Goal: Communication & Community: Answer question/provide support

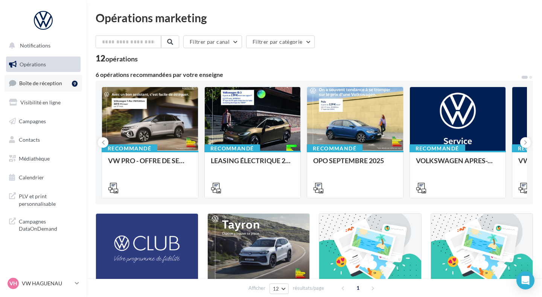
click at [70, 84] on link "Boîte de réception 9" at bounding box center [44, 83] width 78 height 16
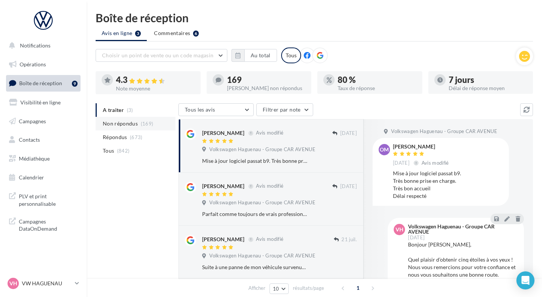
click at [125, 121] on span "Non répondus" at bounding box center [120, 124] width 35 height 8
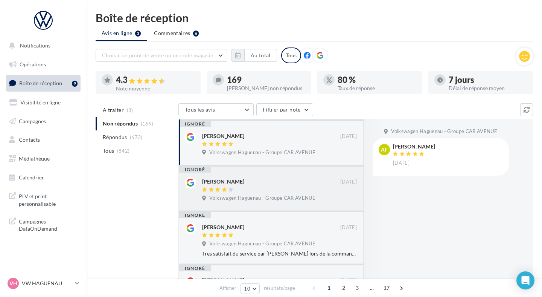
click at [252, 174] on div "[PERSON_NAME] [DATE] Volkswagen Haguenau - Groupe CAR AVENUE" at bounding box center [271, 189] width 172 height 30
click at [242, 154] on span "Volkswagen Haguenau - Groupe CAR AVENUE" at bounding box center [262, 152] width 106 height 7
click at [142, 149] on li "Tous (842)" at bounding box center [136, 151] width 80 height 14
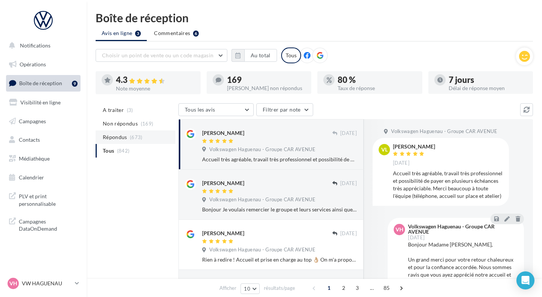
click at [145, 142] on li "Répondus (673)" at bounding box center [136, 137] width 80 height 14
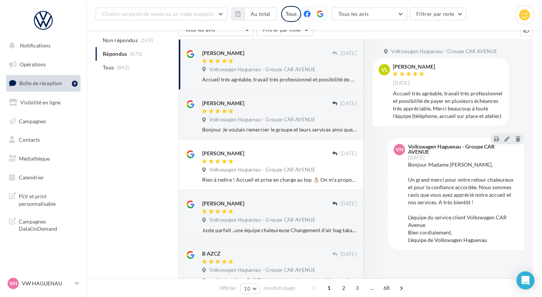
scroll to position [85, 0]
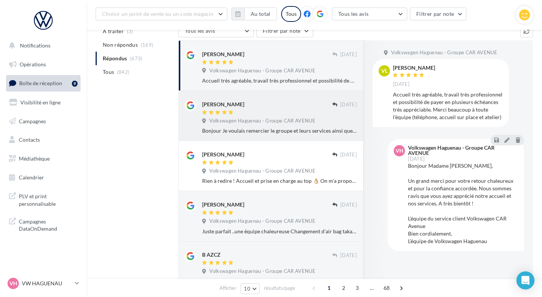
click at [293, 112] on div at bounding box center [267, 113] width 130 height 6
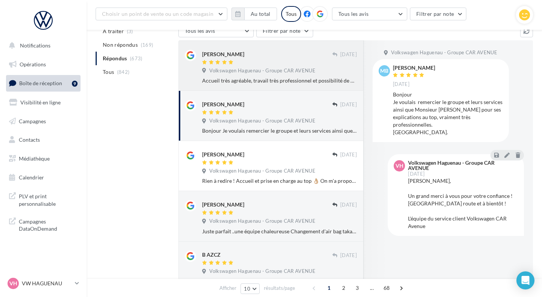
click at [275, 77] on div "Accueil très agréable, travail très professionnel et possibilité de payer en pl…" at bounding box center [279, 81] width 155 height 8
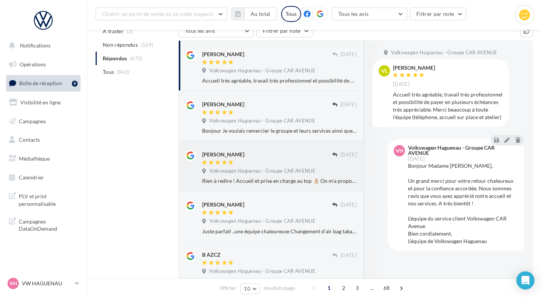
click at [268, 143] on div "[PERSON_NAME] [DATE] Volkswagen Haguenau - Groupe CAR AVENUE Rien à redire ! Ac…" at bounding box center [270, 166] width 185 height 50
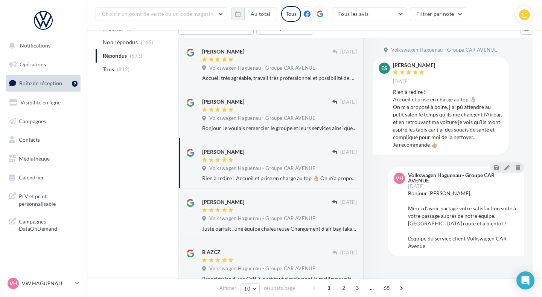
scroll to position [85, 0]
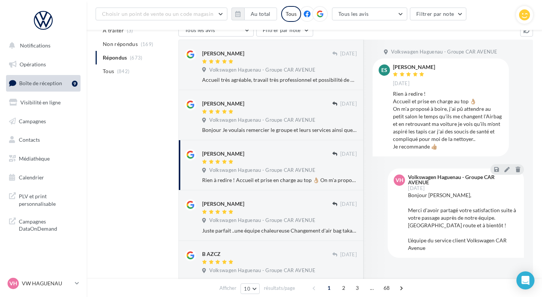
click at [390, 93] on div "ES [PERSON_NAME] [DATE] Rien à redire ! Accueil et prise en charge au top 👌🏼 On…" at bounding box center [441, 106] width 124 height 85
drag, startPoint x: 392, startPoint y: 93, endPoint x: 426, endPoint y: 96, distance: 34.0
click at [426, 96] on div "ES [PERSON_NAME] [DATE] Rien à redire ! Accueil et prise en charge au top 👌🏼 On…" at bounding box center [441, 106] width 124 height 85
click at [431, 96] on div "Rien à redire ! Accueil et prise en charge au top 👌🏼 On m'a proposé à boire, j'…" at bounding box center [448, 120] width 110 height 60
drag, startPoint x: 390, startPoint y: 108, endPoint x: 403, endPoint y: 108, distance: 13.9
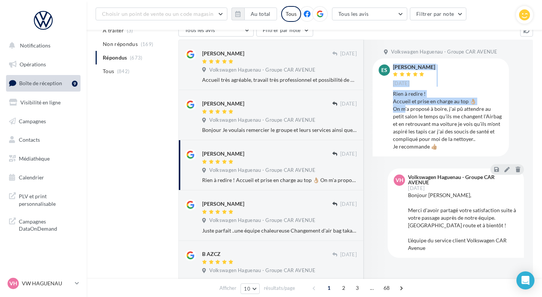
click at [403, 108] on div "ES [PERSON_NAME] [DATE] Rien à redire ! Accueil et prise en charge au top 👌🏼 On…" at bounding box center [441, 106] width 124 height 85
click at [412, 110] on div "Rien à redire ! Accueil et prise en charge au top 👌🏼 On m'a proposé à boire, j'…" at bounding box center [448, 120] width 110 height 60
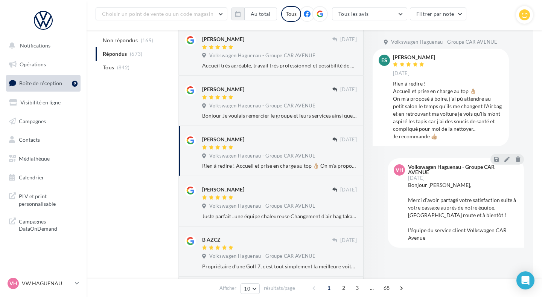
scroll to position [99, 0]
click at [277, 190] on div "[PERSON_NAME]" at bounding box center [267, 190] width 130 height 8
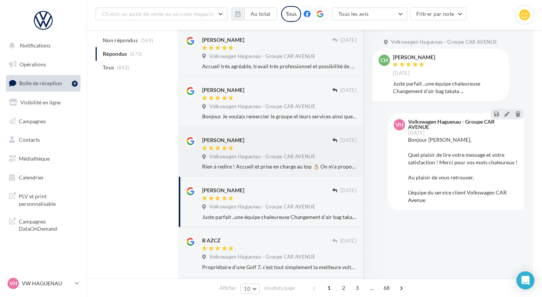
click at [281, 164] on div "Rien à redire ! Accueil et prise en charge au top 👌🏼 On m'a proposé à boire, j'…" at bounding box center [279, 167] width 155 height 8
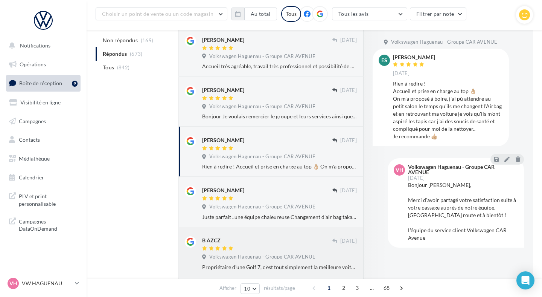
click at [288, 234] on div "B AZCZ [DATE] Volkswagen Haguenau - Groupe CAR AVENUE Propriétaire d'une Golf 7…" at bounding box center [271, 252] width 172 height 38
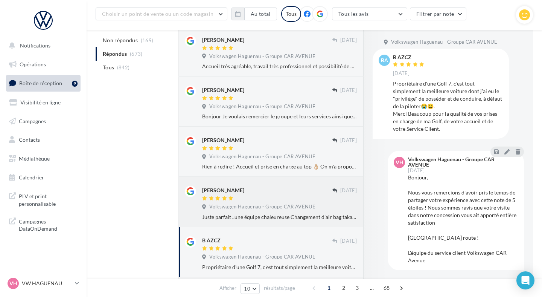
click at [288, 199] on div at bounding box center [267, 198] width 130 height 6
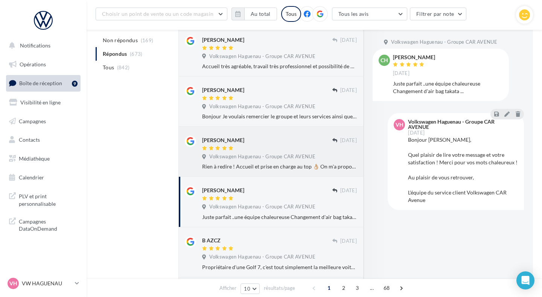
click at [289, 167] on div "Rien à redire ! Accueil et prise en charge au top 👌🏼 On m'a proposé à boire, j'…" at bounding box center [279, 167] width 155 height 8
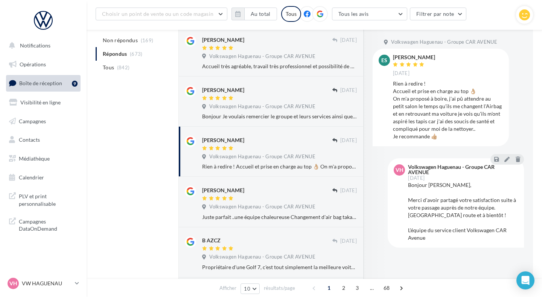
scroll to position [85, 0]
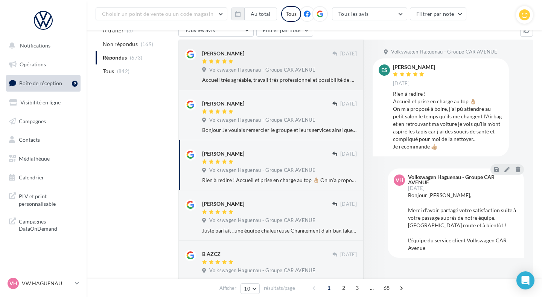
click at [283, 85] on div "[PERSON_NAME] [DATE] Volkswagen Haguenau - Groupe CAR AVENUE Accueil très agréa…" at bounding box center [270, 65] width 185 height 50
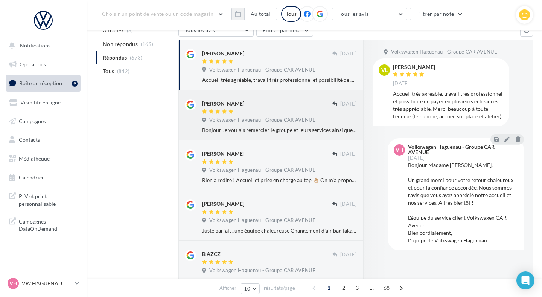
click at [277, 108] on div "[PERSON_NAME]" at bounding box center [267, 107] width 130 height 16
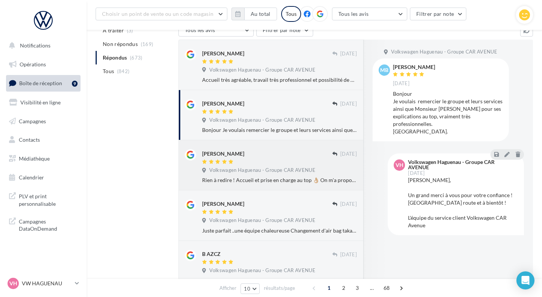
click at [262, 171] on span "Volkswagen Haguenau - Groupe CAR AVENUE" at bounding box center [262, 170] width 106 height 7
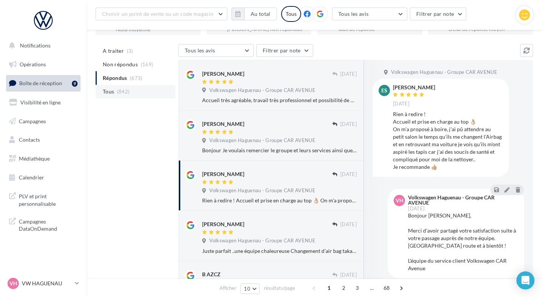
scroll to position [0, 0]
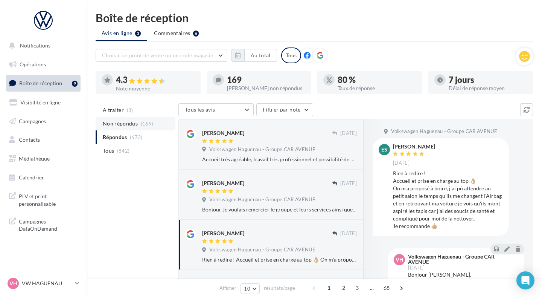
click at [107, 127] on li "Non répondus (169)" at bounding box center [136, 124] width 80 height 14
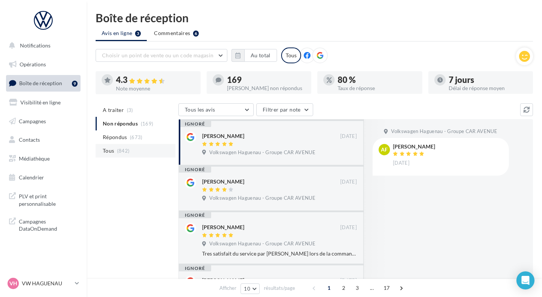
click at [126, 156] on li "Tous (842)" at bounding box center [136, 151] width 80 height 14
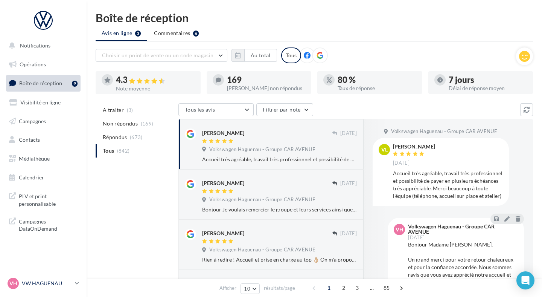
click at [56, 282] on p "VW HAGUENAU" at bounding box center [47, 283] width 50 height 8
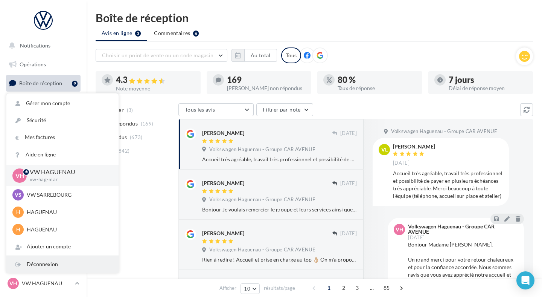
click at [58, 266] on div "Déconnexion" at bounding box center [62, 264] width 112 height 17
